Goal: Information Seeking & Learning: Learn about a topic

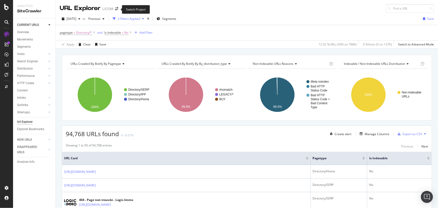
click at [115, 9] on icon "arrow-right-arrow-left" at bounding box center [116, 9] width 3 height 4
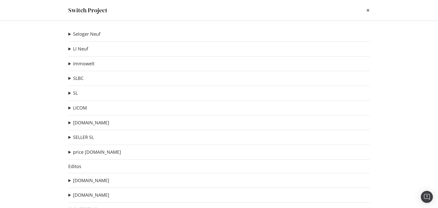
click at [72, 93] on summary "SL" at bounding box center [74, 93] width 10 height 7
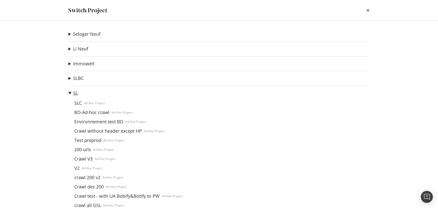
click at [75, 93] on link "SL" at bounding box center [75, 92] width 5 height 5
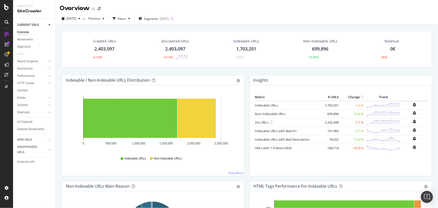
drag, startPoint x: 29, startPoint y: 122, endPoint x: 3, endPoint y: 42, distance: 83.4
click at [29, 122] on div "Url Explorer" at bounding box center [25, 121] width 16 height 5
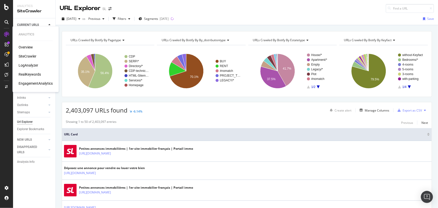
click at [30, 66] on div "LogAnalyzer" at bounding box center [29, 65] width 20 height 5
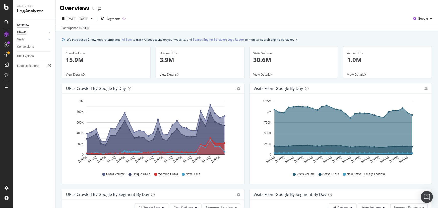
click at [23, 31] on div "Crawls" at bounding box center [21, 32] width 9 height 5
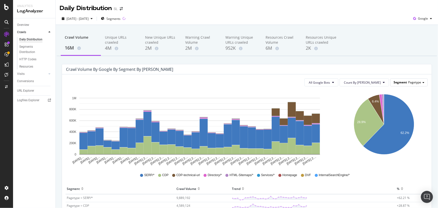
click at [408, 83] on span "Pagetype" at bounding box center [414, 82] width 13 height 4
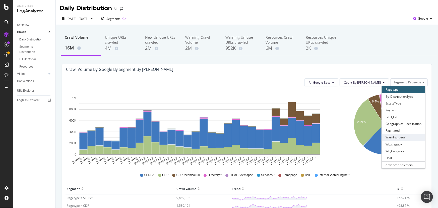
click at [394, 137] on div "Warning_detail" at bounding box center [403, 137] width 43 height 7
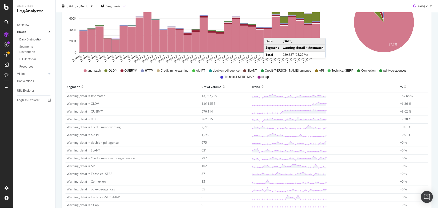
scroll to position [45, 0]
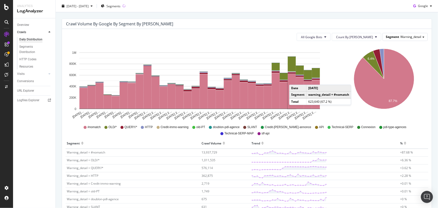
click at [401, 36] on span "Warning_detail" at bounding box center [410, 37] width 21 height 4
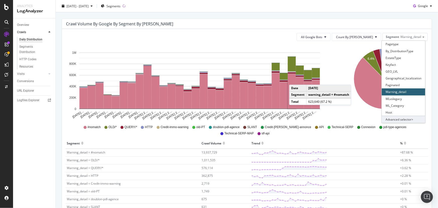
click at [394, 119] on div "Advanced selector >" at bounding box center [403, 119] width 43 height 7
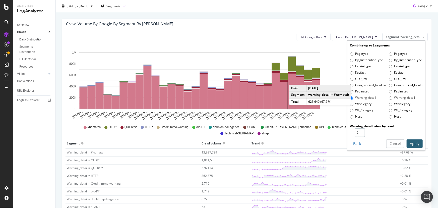
type input "2"
click at [359, 131] on input "2" at bounding box center [360, 132] width 10 height 9
click at [407, 143] on button "Apply" at bounding box center [415, 143] width 16 height 9
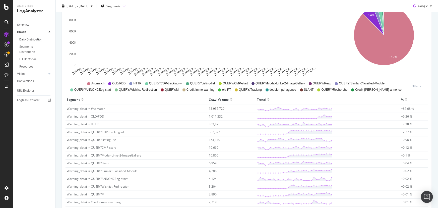
scroll to position [91, 0]
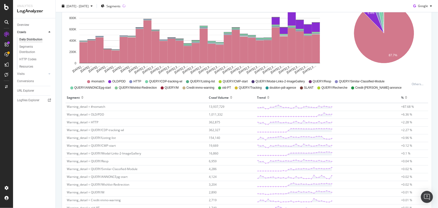
drag, startPoint x: 213, startPoint y: 129, endPoint x: 117, endPoint y: 130, distance: 96.7
click at [117, 130] on span "Warning_detail = QUERY/CDP-tracking-wl" at bounding box center [95, 130] width 57 height 4
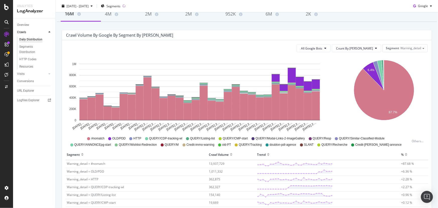
scroll to position [100, 0]
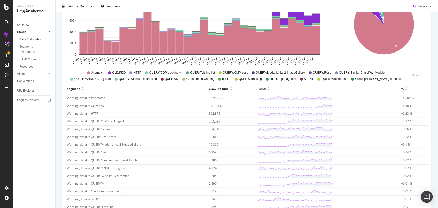
click at [211, 121] on span "362,327" at bounding box center [214, 121] width 11 height 4
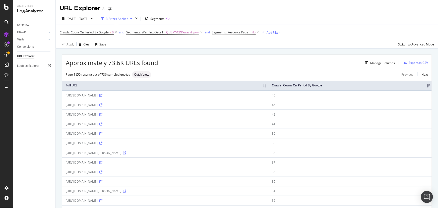
click at [102, 97] on icon at bounding box center [100, 95] width 3 height 3
click at [109, 10] on icon "arrow-right-arrow-left" at bounding box center [109, 9] width 3 height 4
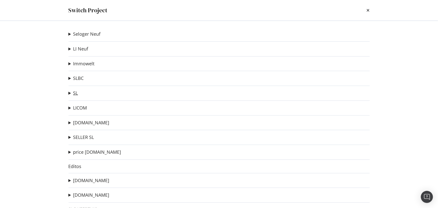
click at [75, 95] on link "SL" at bounding box center [75, 92] width 5 height 5
